Goal: Information Seeking & Learning: Learn about a topic

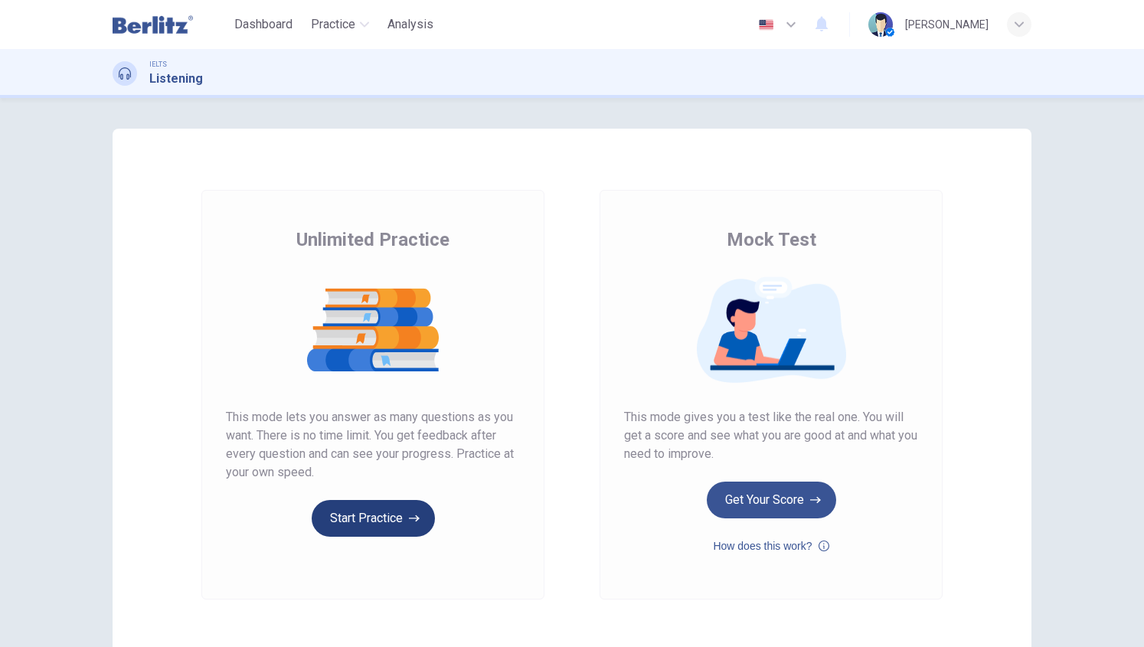
click at [371, 511] on button "Start Practice" at bounding box center [373, 518] width 123 height 37
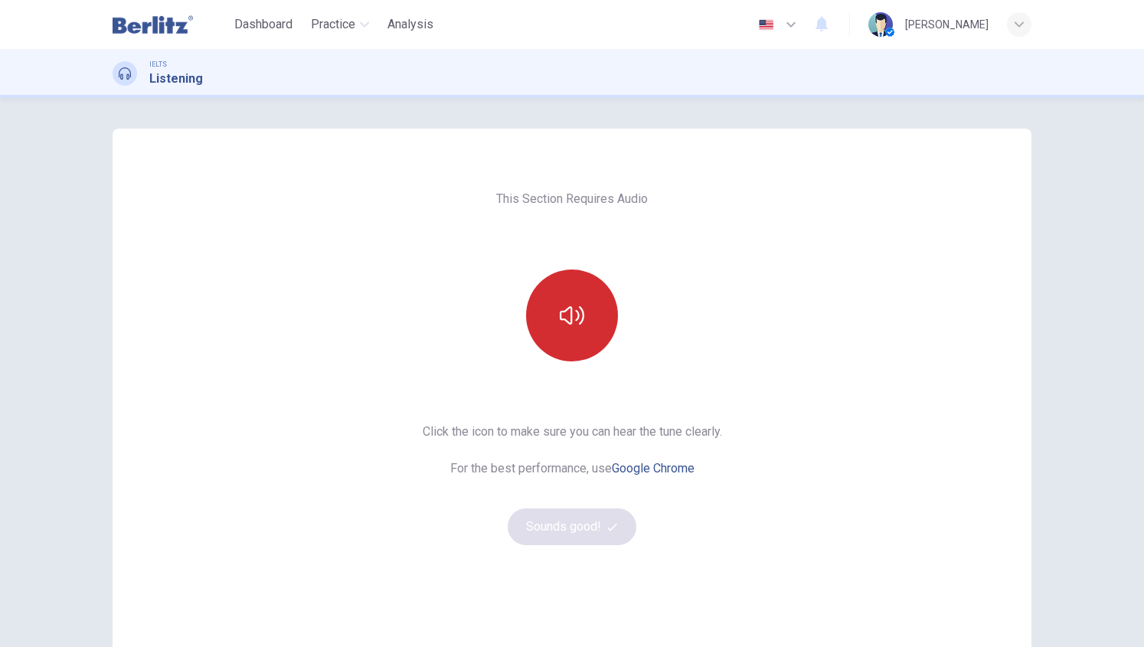
click at [560, 313] on icon "button" at bounding box center [572, 315] width 25 height 25
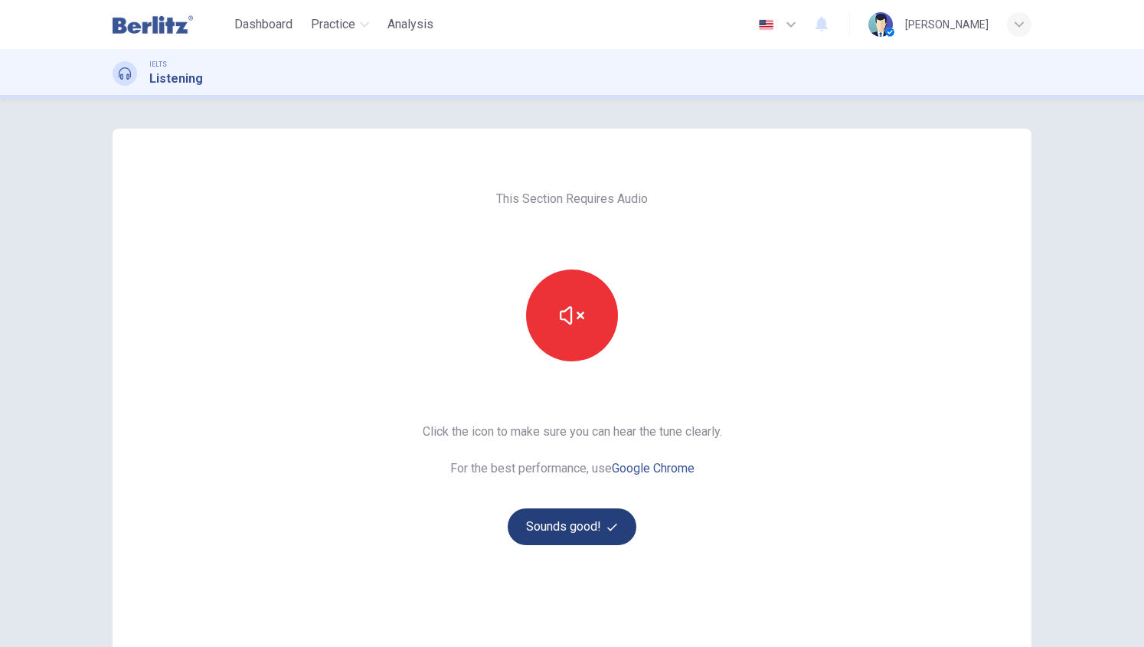
click at [545, 528] on button "Sounds good!" at bounding box center [572, 526] width 129 height 37
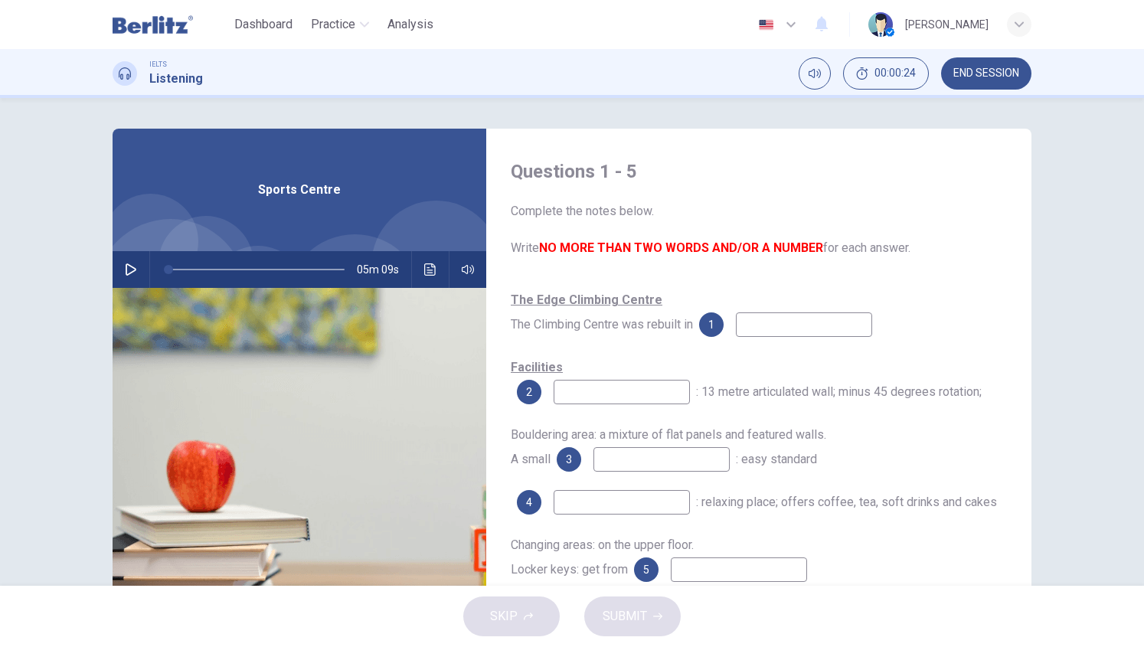
click at [132, 269] on icon "button" at bounding box center [131, 269] width 11 height 12
type input "*"
click at [782, 324] on input at bounding box center [804, 324] width 136 height 25
type input "**"
type input "***"
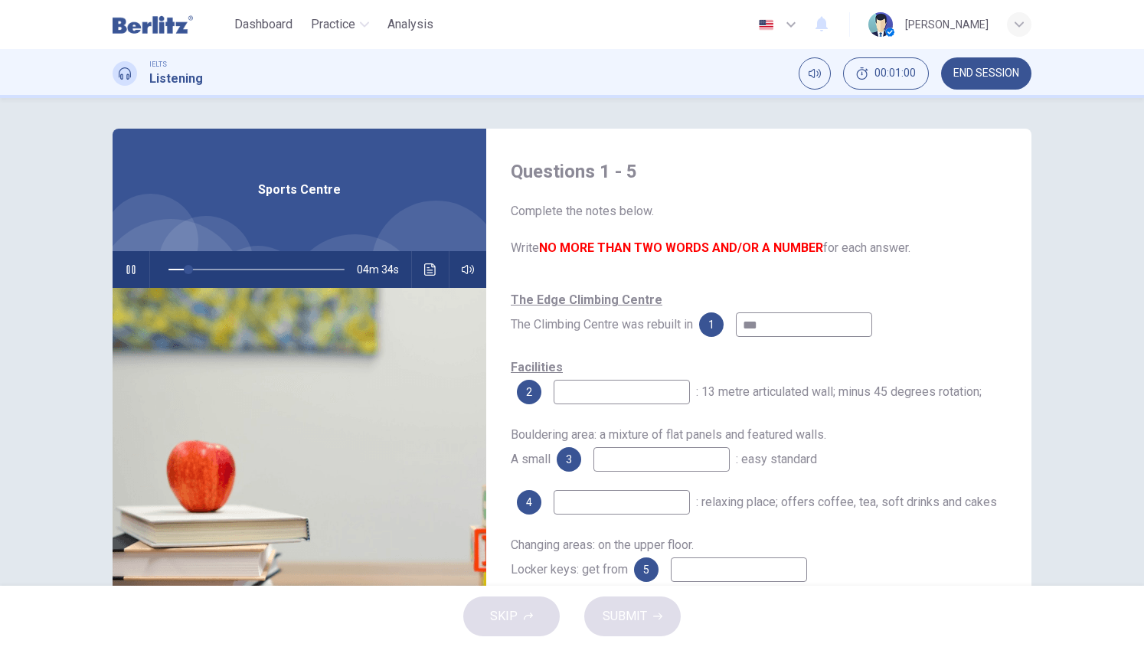
type input "**"
type input "****"
type input "**"
type input "****"
click at [609, 393] on input at bounding box center [622, 392] width 136 height 25
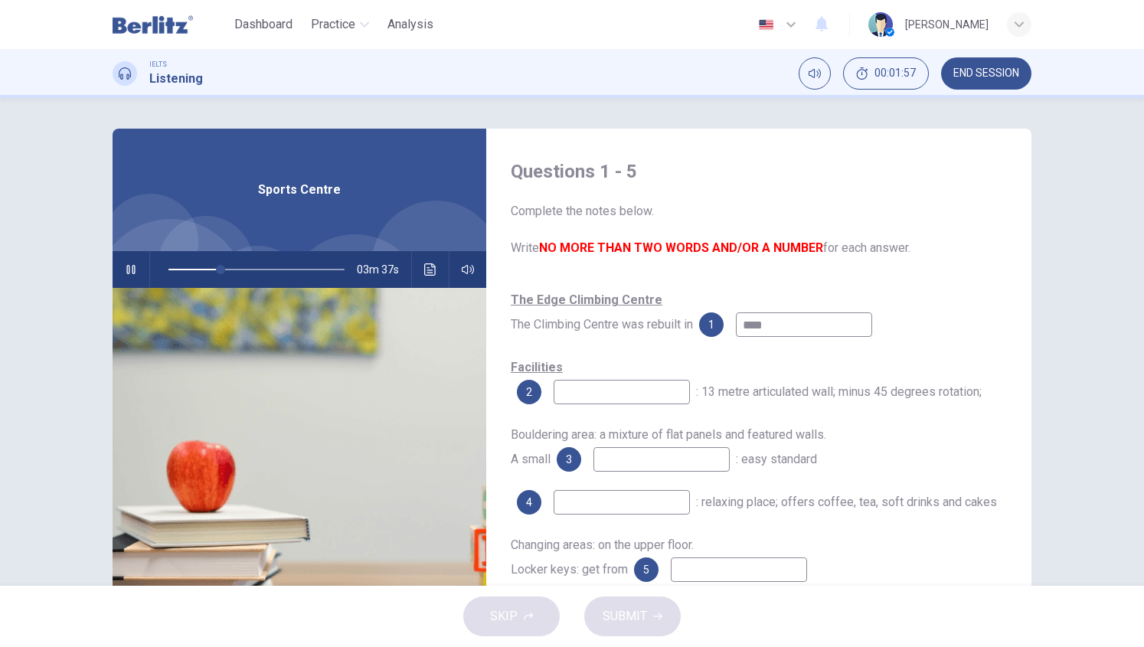
scroll to position [106, 0]
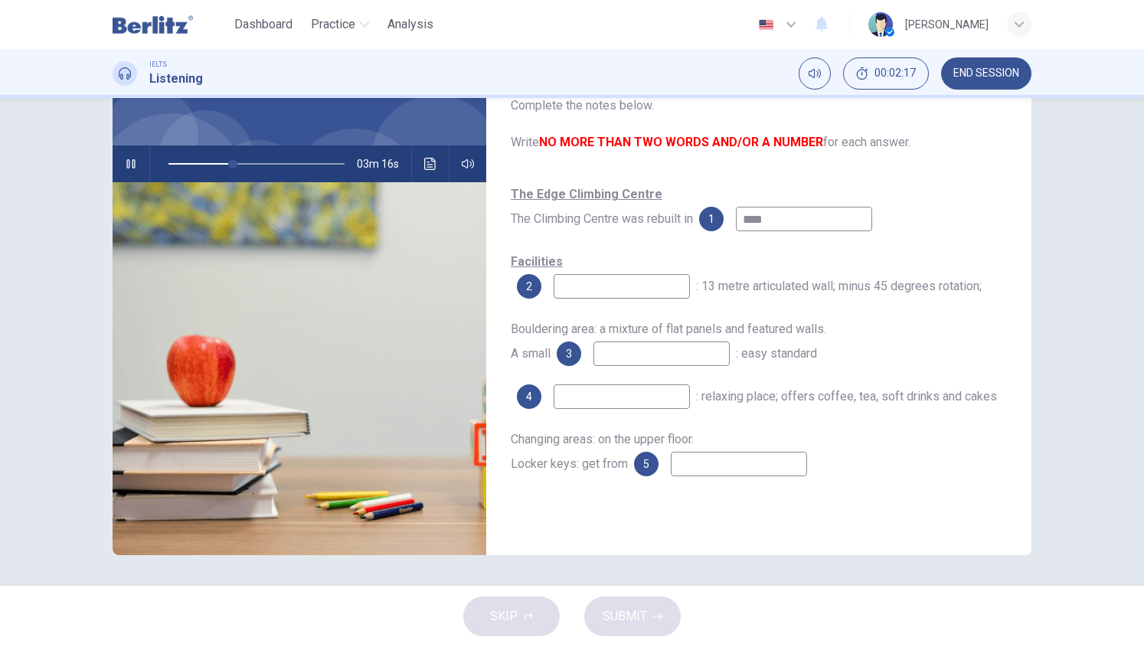
click at [642, 355] on input at bounding box center [661, 353] width 136 height 25
click at [635, 351] on input at bounding box center [661, 353] width 136 height 25
type input "**"
click at [152, 18] on img at bounding box center [153, 24] width 80 height 31
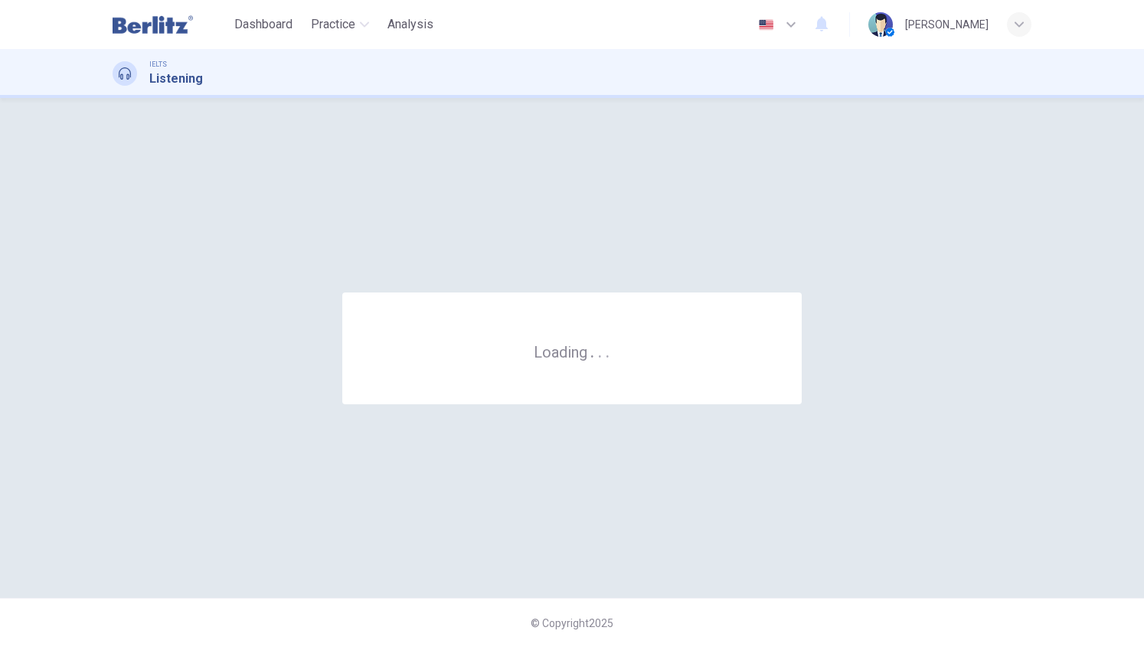
scroll to position [0, 0]
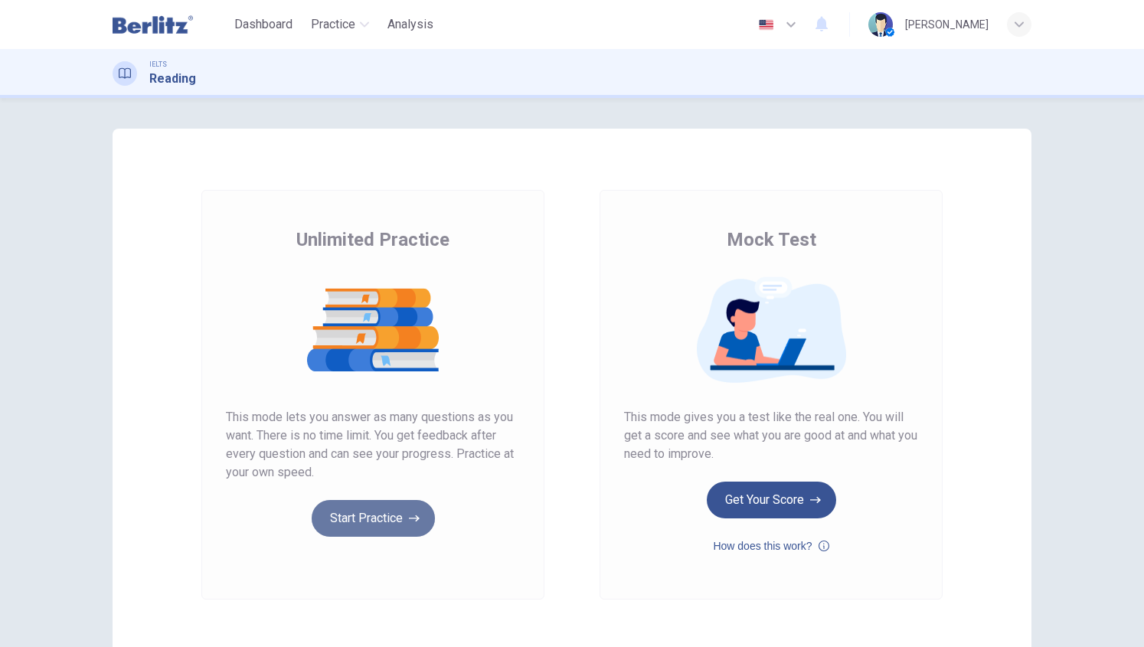
click at [349, 512] on button "Start Practice" at bounding box center [373, 518] width 123 height 37
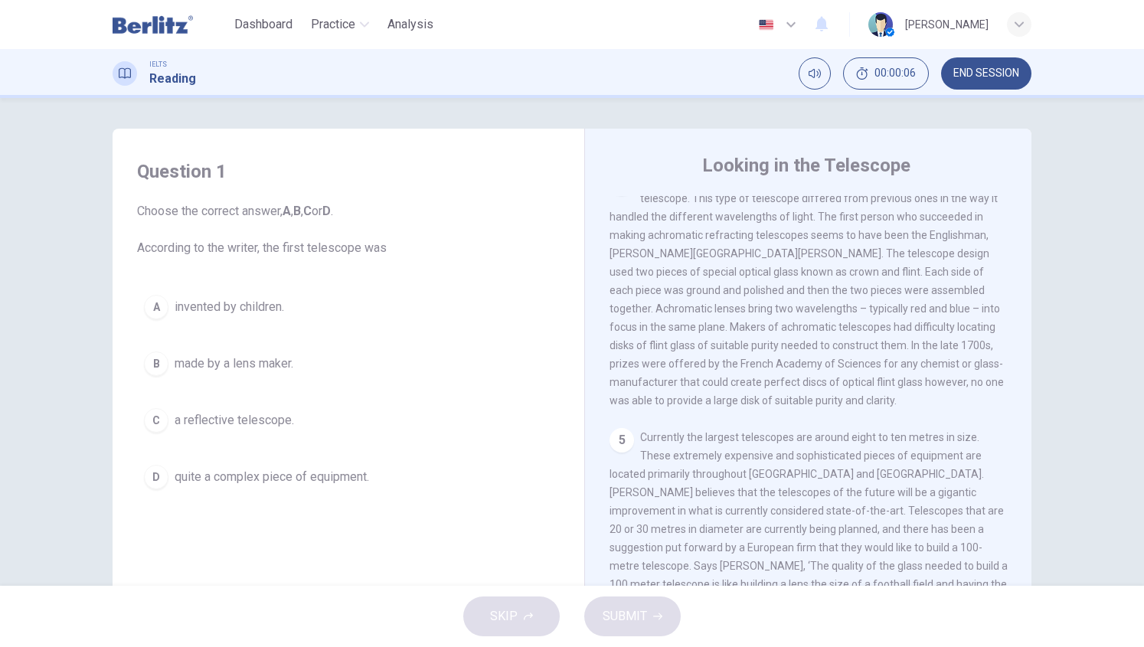
scroll to position [106, 0]
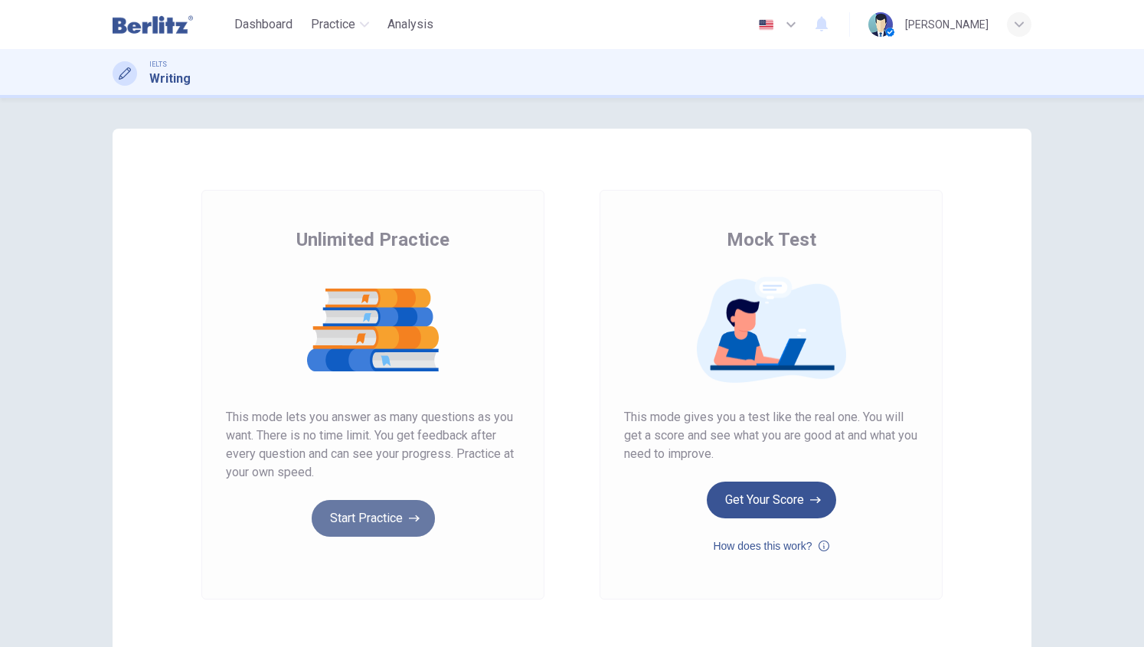
click at [360, 520] on button "Start Practice" at bounding box center [373, 518] width 123 height 37
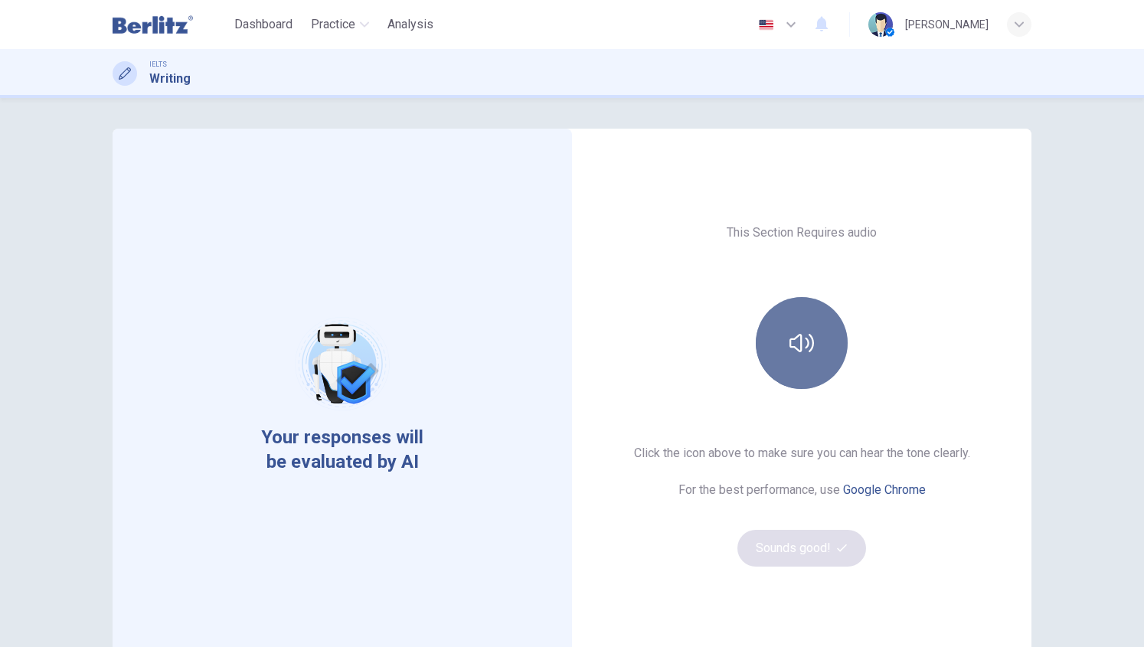
click at [829, 369] on button "button" at bounding box center [802, 343] width 92 height 92
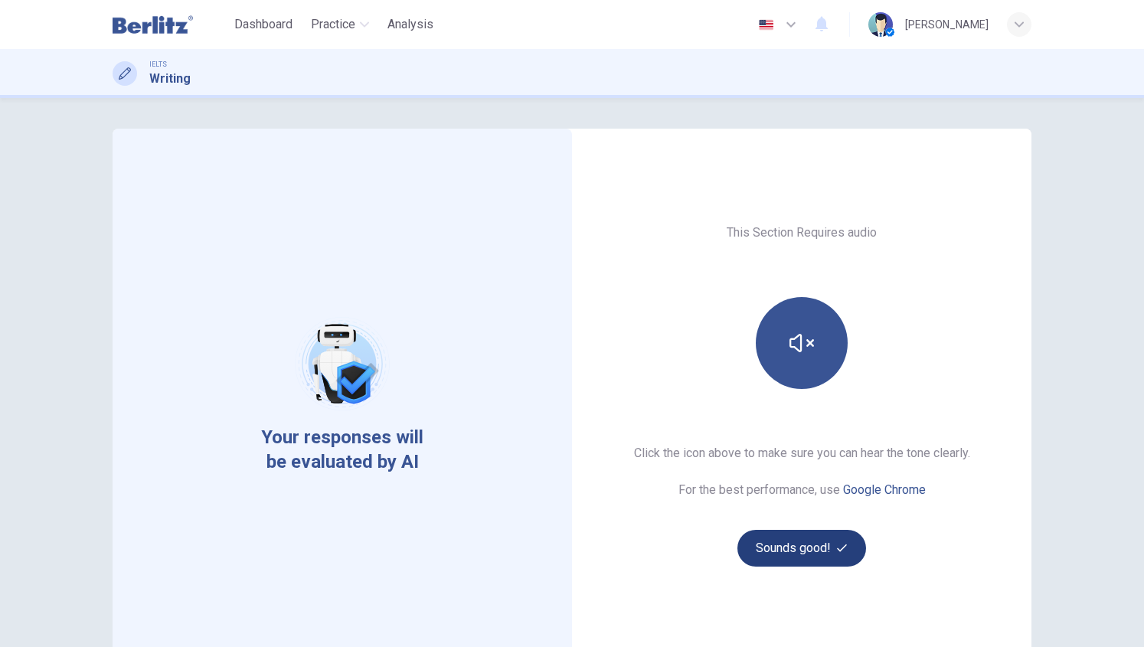
click at [778, 562] on button "Sounds good!" at bounding box center [801, 548] width 129 height 37
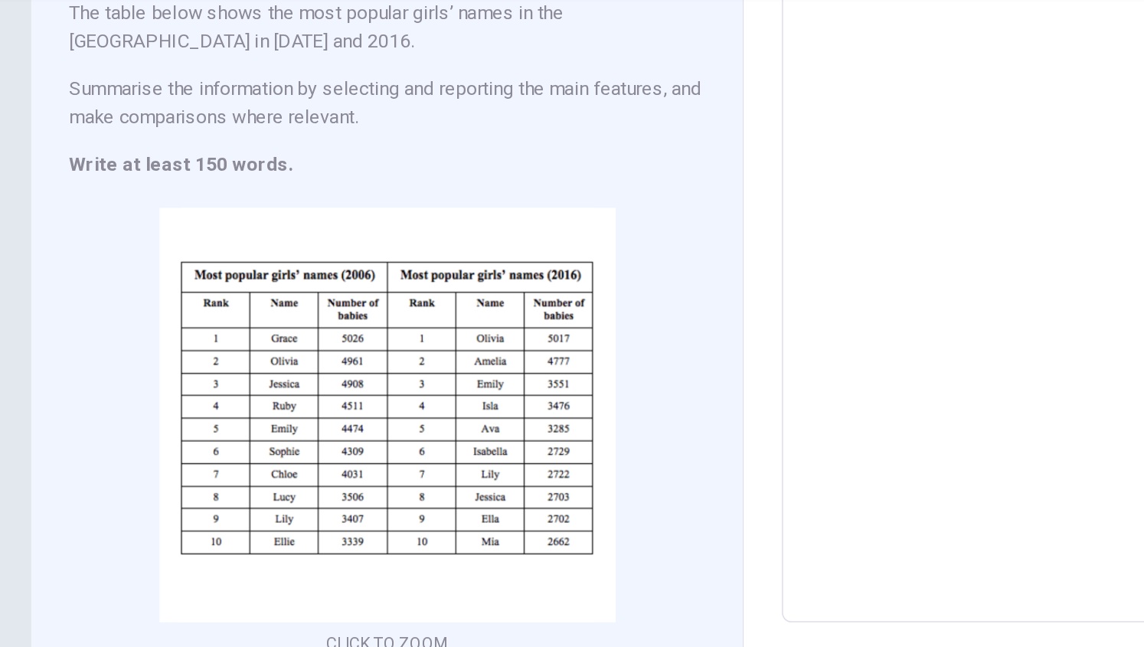
scroll to position [135, 0]
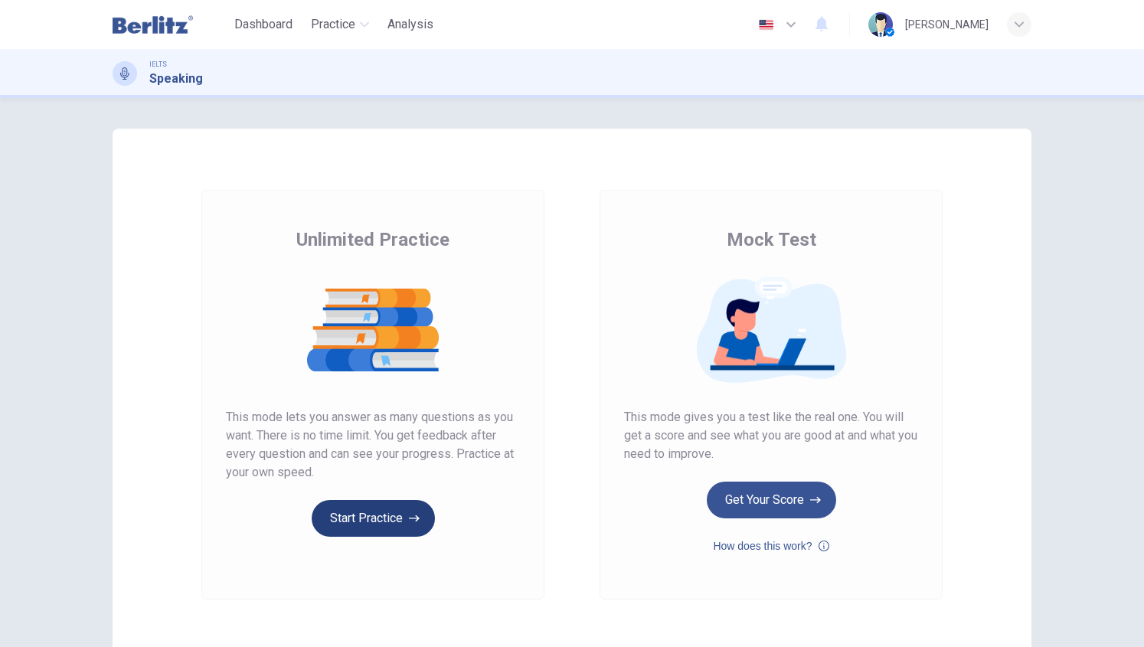
click at [381, 526] on button "Start Practice" at bounding box center [373, 518] width 123 height 37
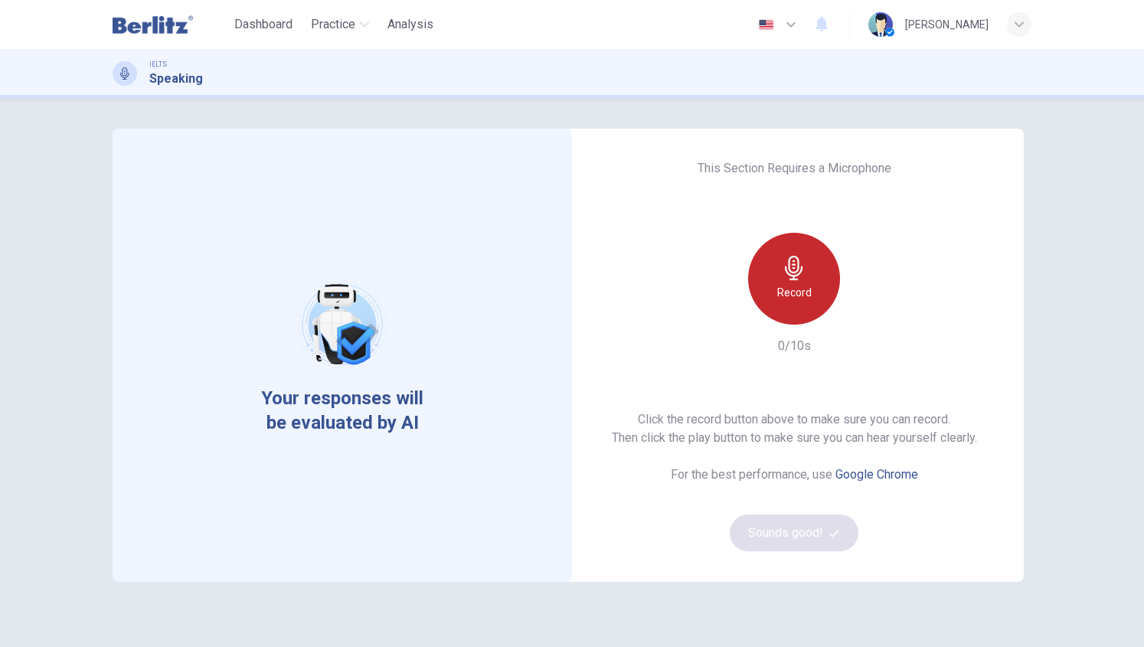
click at [795, 270] on icon "button" at bounding box center [794, 268] width 18 height 25
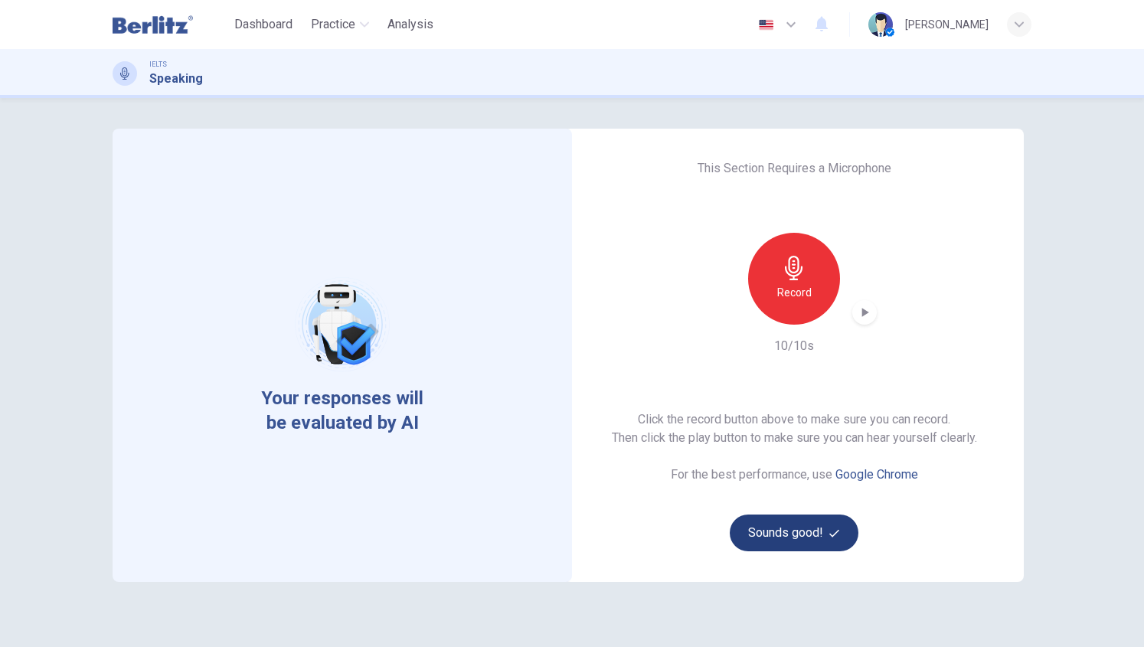
click at [797, 527] on button "Sounds good!" at bounding box center [794, 533] width 129 height 37
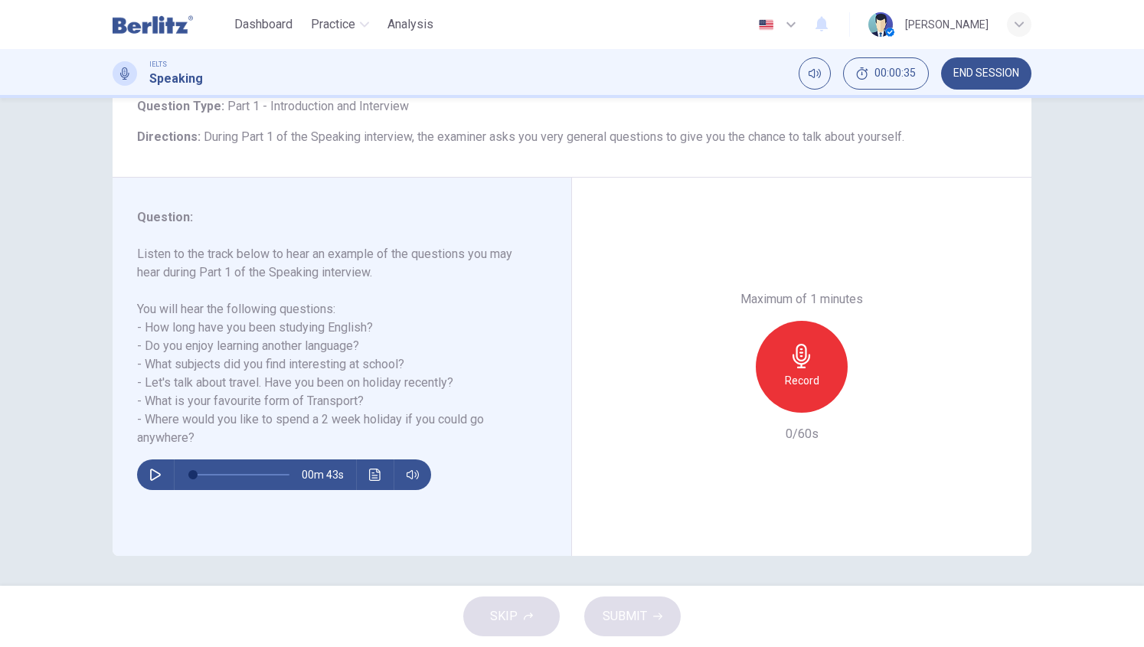
scroll to position [106, 0]
click at [158, 469] on button "button" at bounding box center [155, 474] width 25 height 31
type input "*"
click at [785, 380] on h6 "Record" at bounding box center [802, 380] width 34 height 18
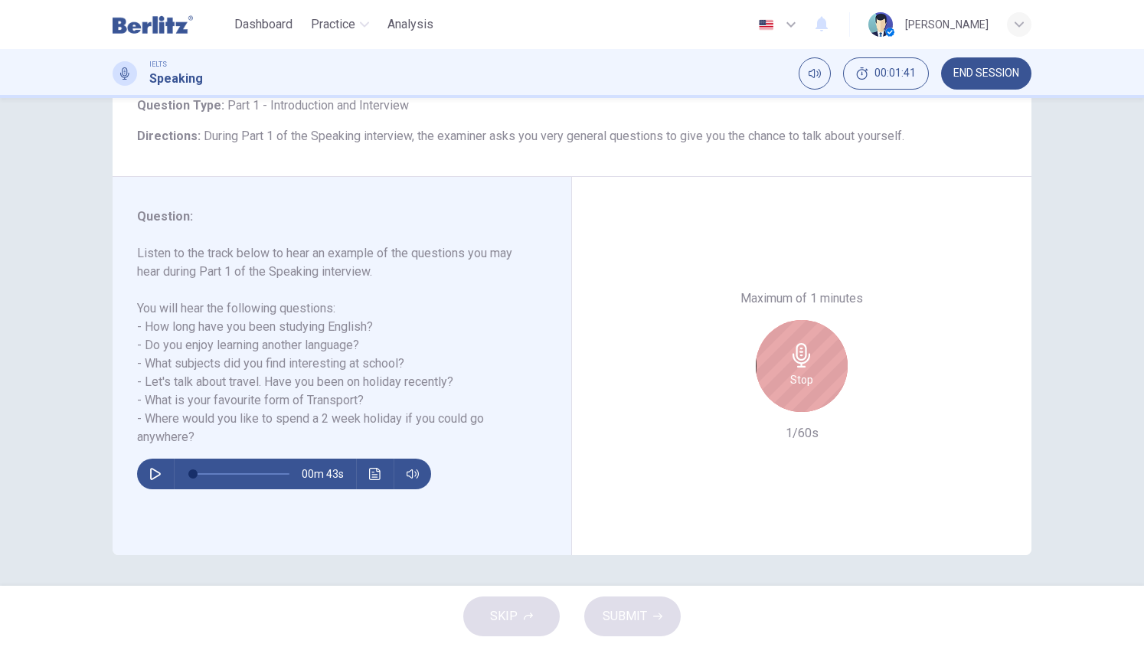
click at [784, 380] on div "Stop" at bounding box center [802, 366] width 92 height 92
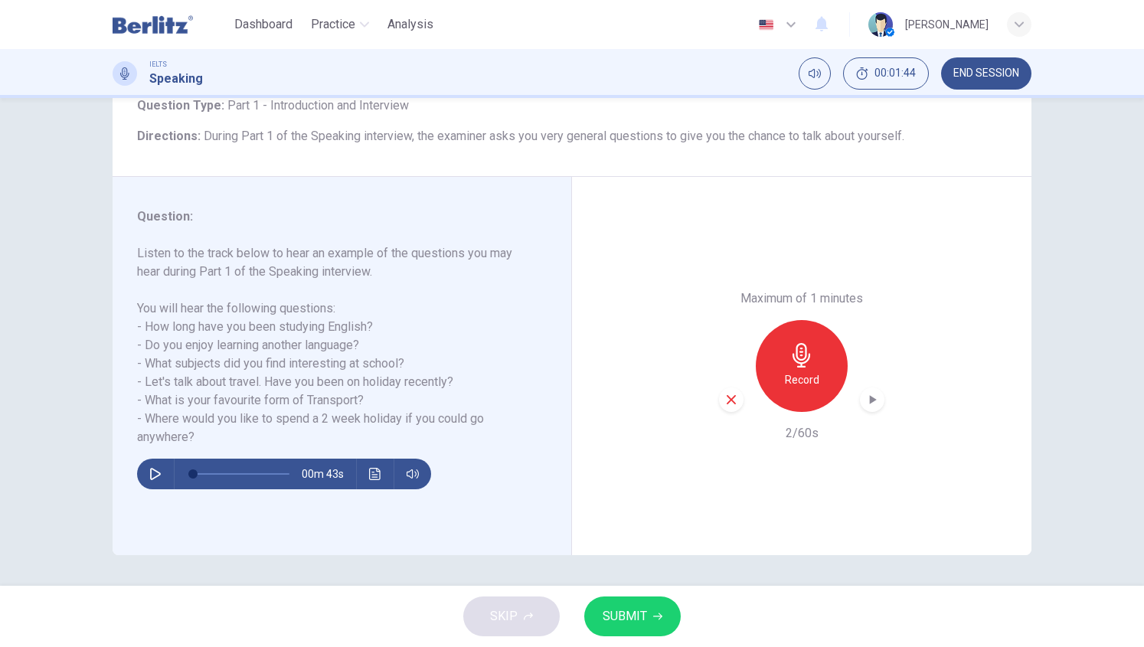
click at [727, 402] on icon "button" at bounding box center [731, 399] width 9 height 9
drag, startPoint x: 982, startPoint y: 84, endPoint x: 610, endPoint y: 102, distance: 371.8
click at [982, 84] on button "END SESSION" at bounding box center [986, 73] width 90 height 32
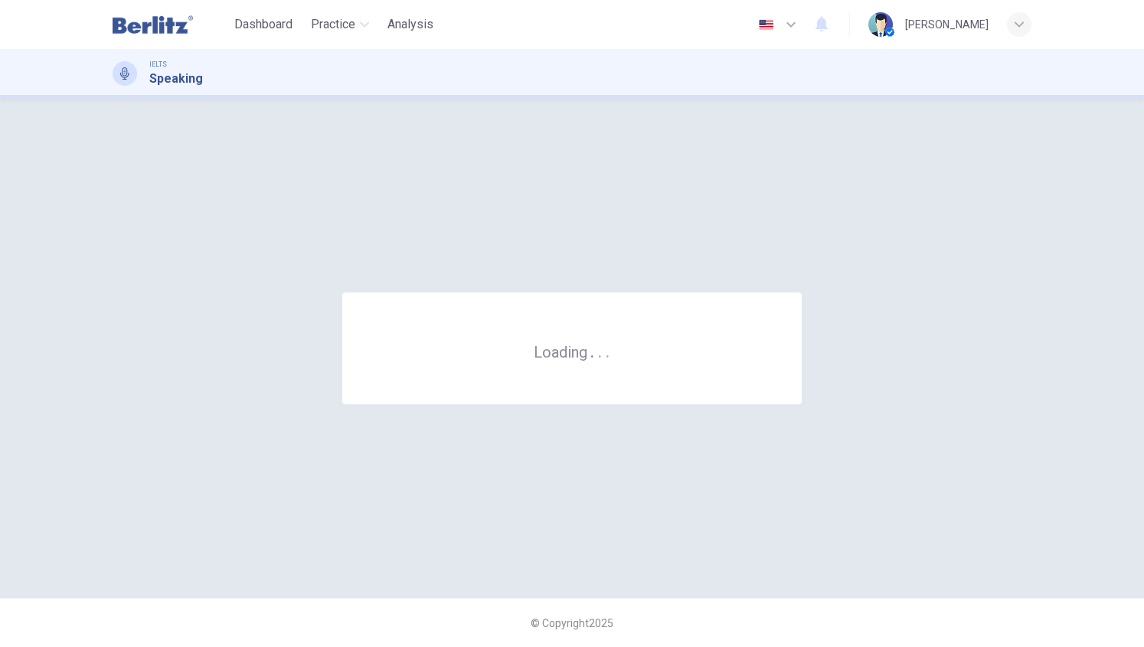
scroll to position [0, 0]
